Goal: Browse casually

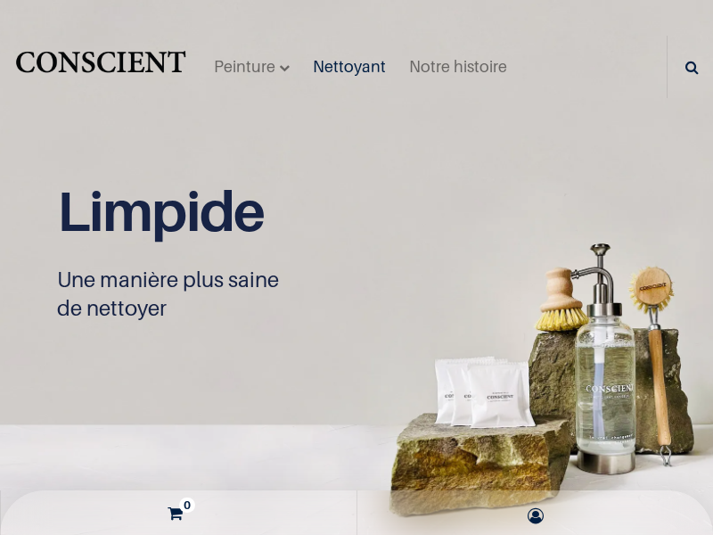
scroll to position [1, 0]
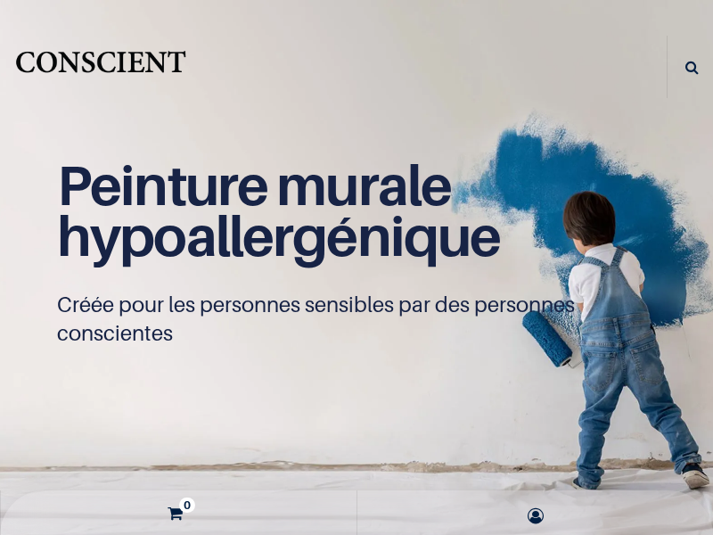
scroll to position [1, 0]
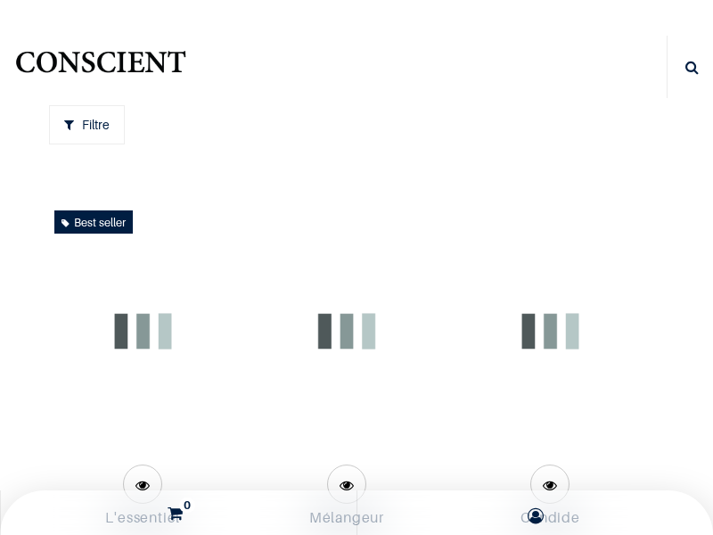
scroll to position [1, 0]
